Goal: Task Accomplishment & Management: Manage account settings

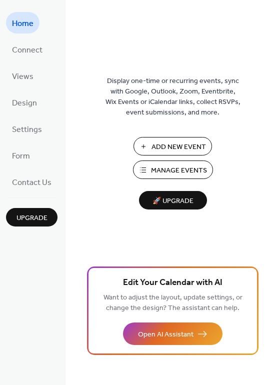
click at [164, 168] on span "Manage Events" at bounding box center [179, 171] width 56 height 11
click at [166, 169] on span "Manage Events" at bounding box center [179, 171] width 56 height 11
click at [157, 171] on span "Manage Events" at bounding box center [179, 171] width 56 height 11
click at [178, 170] on span "Manage Events" at bounding box center [179, 171] width 56 height 11
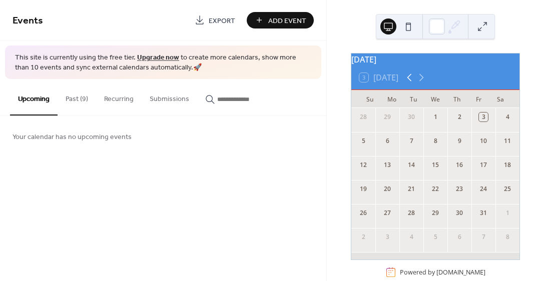
click at [409, 81] on icon at bounding box center [409, 78] width 12 height 12
click at [410, 84] on icon at bounding box center [409, 78] width 12 height 12
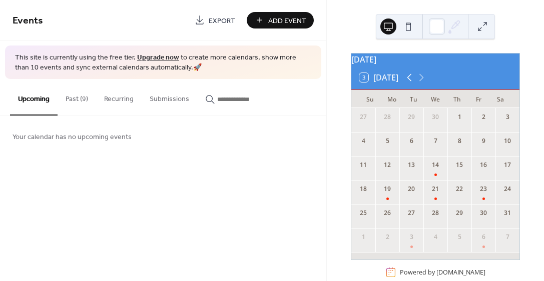
click at [410, 84] on icon at bounding box center [409, 78] width 12 height 12
click at [420, 81] on icon at bounding box center [421, 78] width 12 height 12
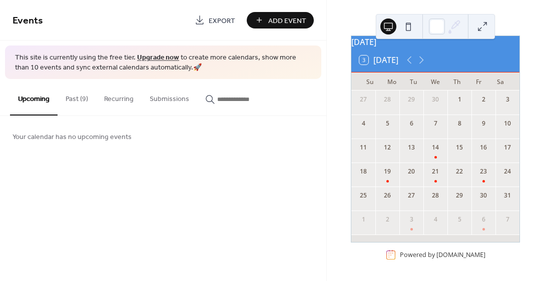
scroll to position [23, 0]
click at [435, 156] on div "14" at bounding box center [435, 151] width 24 height 24
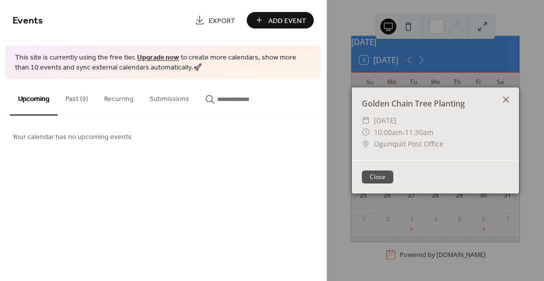
click at [506, 99] on icon at bounding box center [506, 100] width 6 height 6
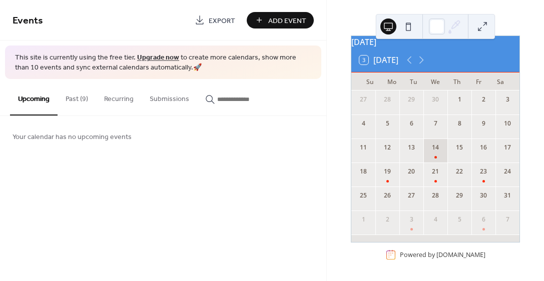
click at [435, 154] on div "14" at bounding box center [435, 151] width 24 height 24
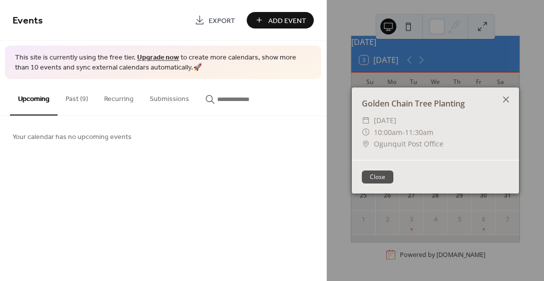
click at [506, 97] on icon at bounding box center [506, 100] width 12 height 12
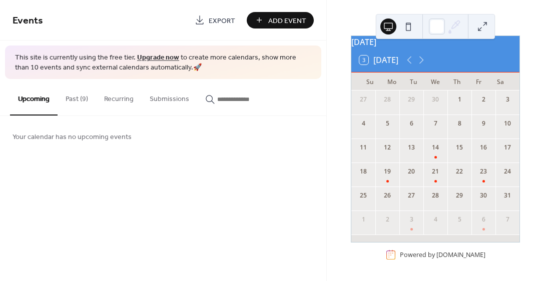
scroll to position [24, 0]
click at [436, 150] on div "14" at bounding box center [435, 151] width 24 height 24
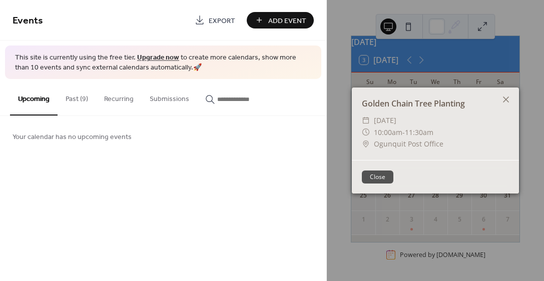
click at [390, 28] on div "Golden Chain Tree Planting ​ Wednesday, May 14, 2025 ​ 10:00am - 11:30am ​ Ogun…" at bounding box center [435, 140] width 217 height 281
click at [406, 27] on div "Golden Chain Tree Planting ​ Wednesday, May 14, 2025 ​ 10:00am - 11:30am ​ Ogun…" at bounding box center [435, 140] width 217 height 281
click at [380, 173] on button "Close" at bounding box center [378, 177] width 32 height 13
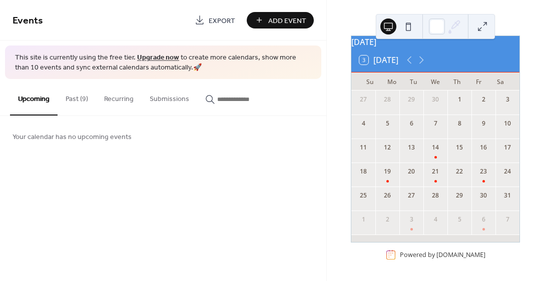
click at [410, 29] on button at bounding box center [408, 27] width 16 height 16
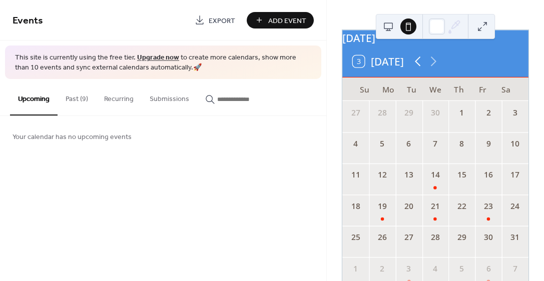
click at [415, 68] on icon at bounding box center [418, 62] width 16 height 16
click at [432, 66] on icon at bounding box center [434, 62] width 6 height 10
click at [456, 25] on icon at bounding box center [454, 26] width 15 height 15
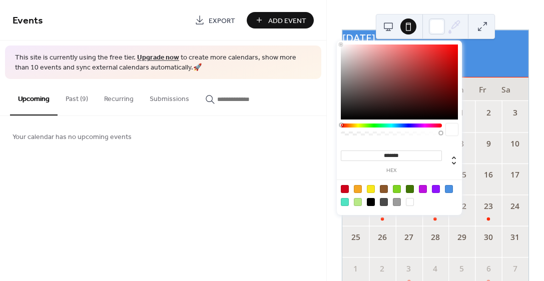
click at [455, 26] on icon at bounding box center [454, 26] width 15 height 15
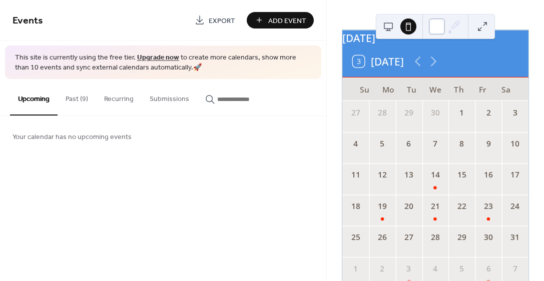
click at [438, 28] on div at bounding box center [437, 27] width 16 height 16
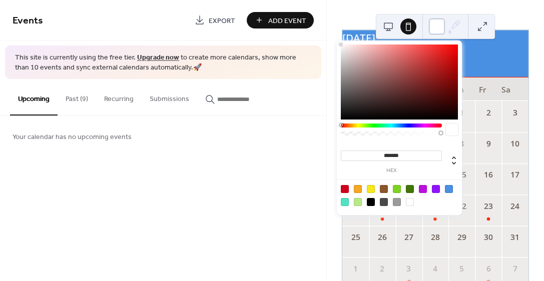
click at [438, 28] on div at bounding box center [437, 27] width 16 height 16
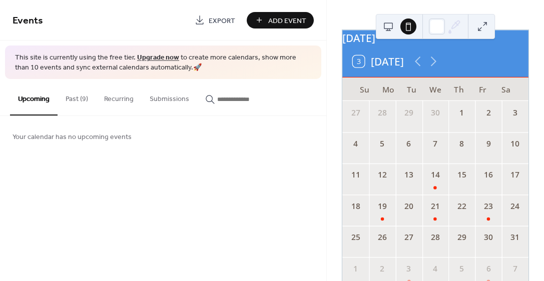
click at [221, 20] on span "Export" at bounding box center [222, 21] width 27 height 11
click at [433, 189] on div "14" at bounding box center [435, 179] width 27 height 31
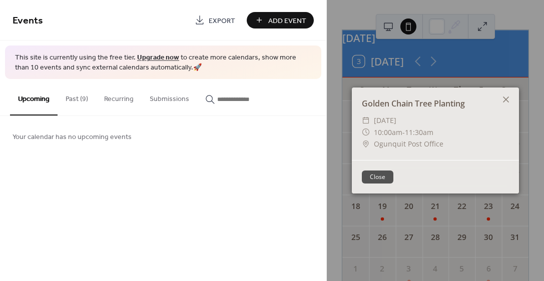
click at [392, 28] on div "Golden Chain Tree Planting ​ Wednesday, May 14, 2025 ​ 10:00am - 11:30am ​ Ogun…" at bounding box center [435, 140] width 217 height 281
click at [389, 136] on span "10:00am" at bounding box center [388, 133] width 29 height 10
click at [508, 98] on icon at bounding box center [506, 100] width 12 height 12
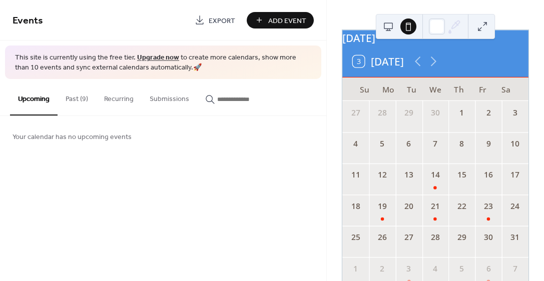
scroll to position [0, 0]
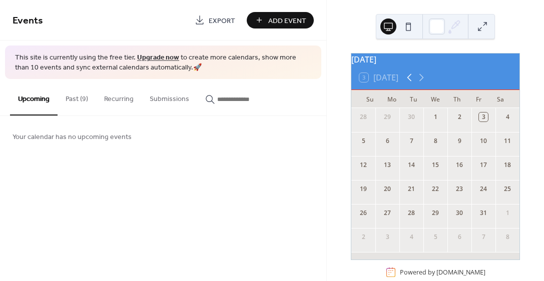
click at [407, 84] on icon at bounding box center [409, 78] width 12 height 12
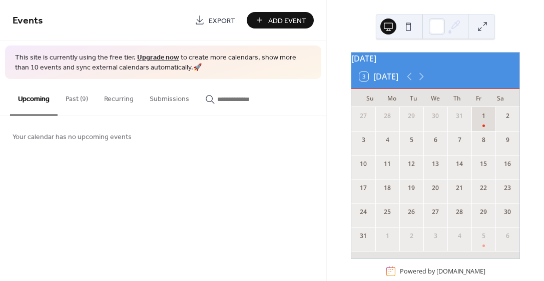
click at [477, 131] on div "1" at bounding box center [484, 119] width 24 height 24
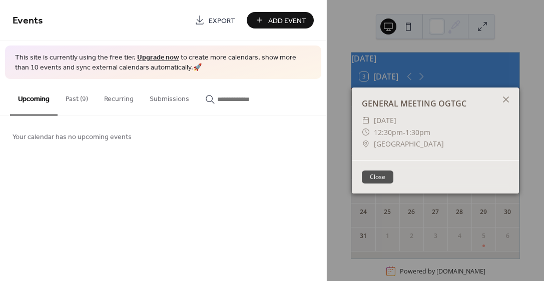
click at [421, 100] on div "GENERAL MEETING OGTGC" at bounding box center [435, 104] width 167 height 12
click at [386, 147] on span "Ogunquit Memorial Library" at bounding box center [409, 144] width 70 height 12
click at [379, 179] on button "Close" at bounding box center [378, 177] width 32 height 13
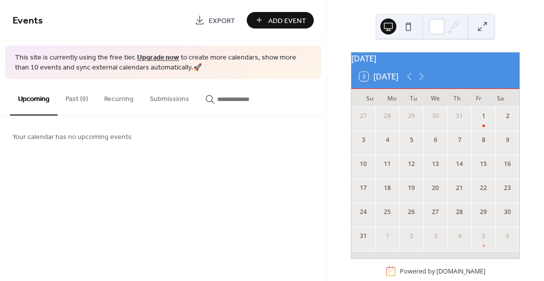
click at [386, 26] on button at bounding box center [388, 27] width 16 height 16
click at [407, 28] on button at bounding box center [408, 27] width 16 height 16
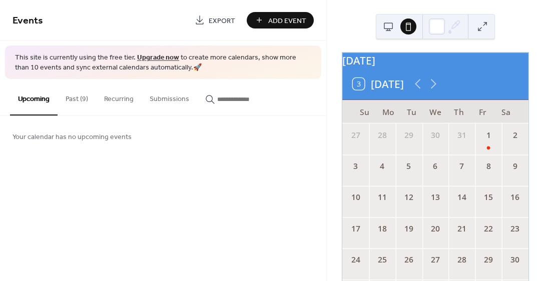
click at [388, 25] on button at bounding box center [388, 27] width 16 height 16
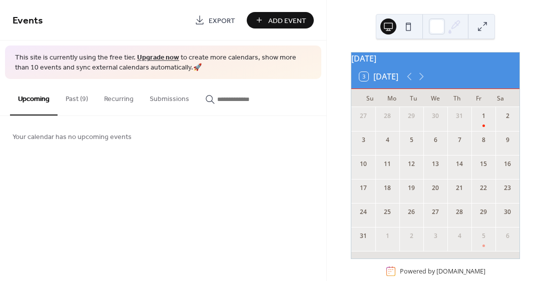
click at [409, 28] on button at bounding box center [408, 27] width 16 height 16
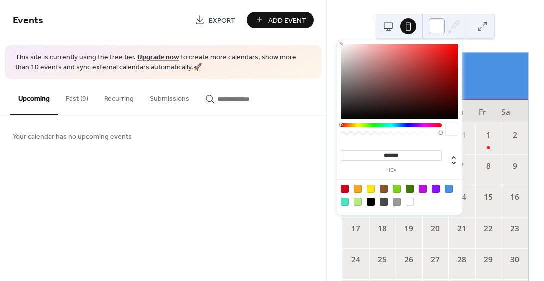
click at [439, 27] on div at bounding box center [437, 27] width 16 height 16
click at [464, 26] on div at bounding box center [435, 26] width 119 height 25
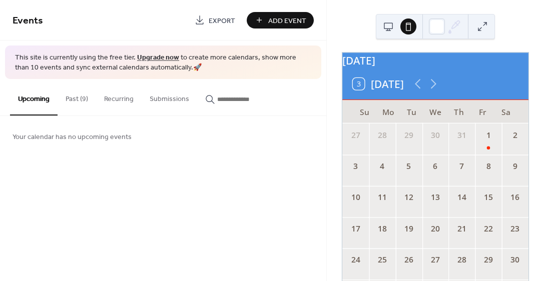
click at [481, 29] on button at bounding box center [483, 27] width 16 height 16
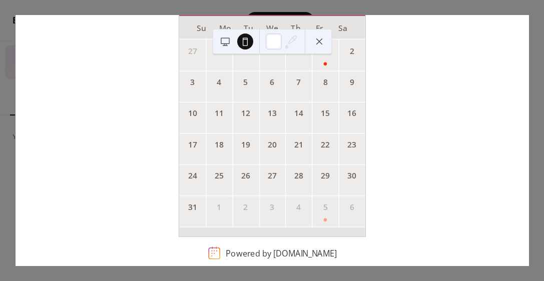
scroll to position [108, 0]
click at [318, 62] on div "1" at bounding box center [325, 54] width 27 height 31
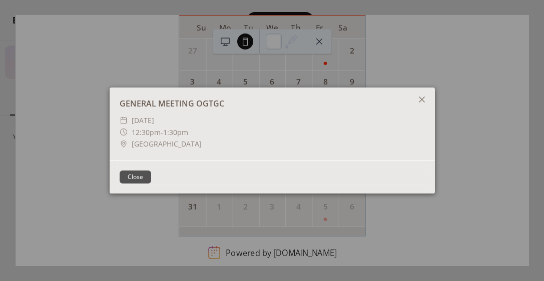
click at [135, 179] on button "Close" at bounding box center [136, 177] width 32 height 13
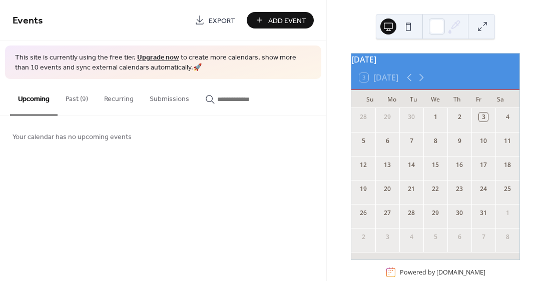
scroll to position [1, 0]
click at [410, 83] on icon at bounding box center [409, 77] width 12 height 12
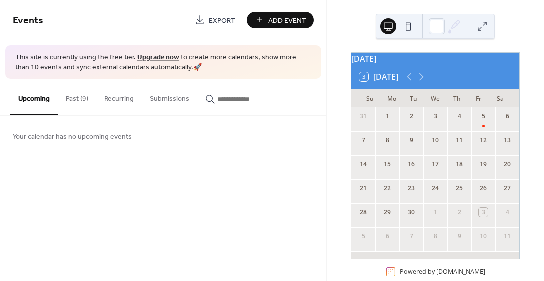
scroll to position [24, 0]
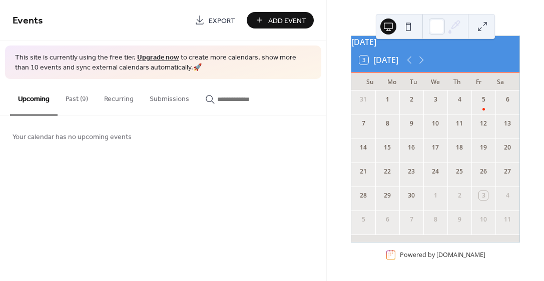
click at [486, 21] on button at bounding box center [483, 27] width 16 height 16
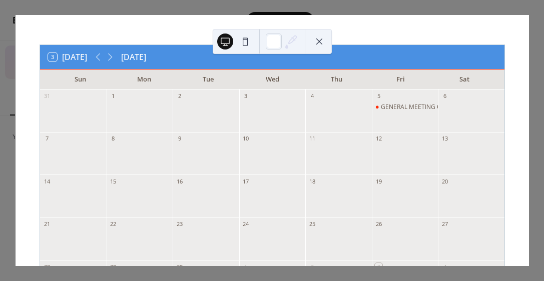
click at [320, 41] on button at bounding box center [319, 42] width 16 height 16
